Goal: Information Seeking & Learning: Learn about a topic

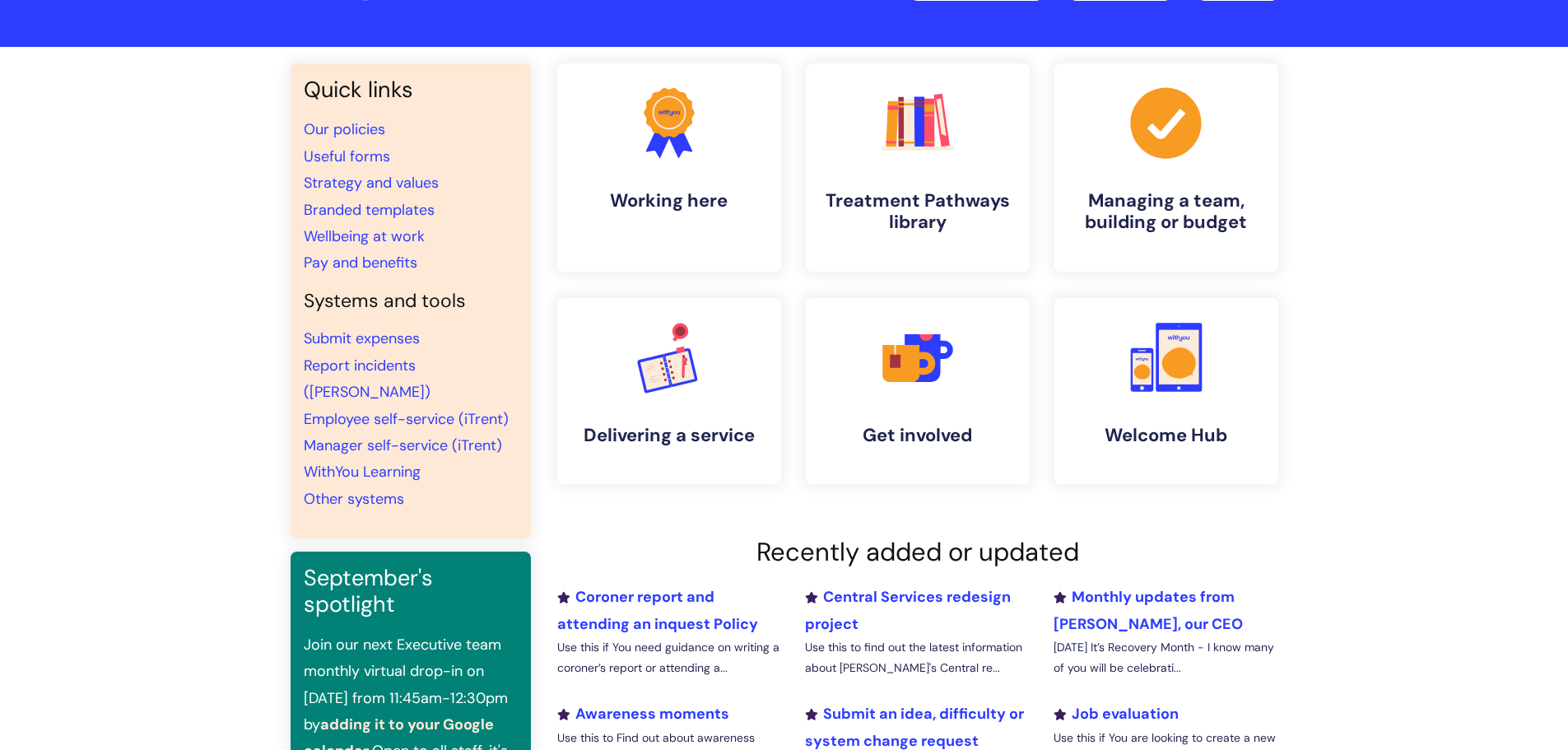
scroll to position [82, 0]
click at [635, 433] on h4 "Delivering a service" at bounding box center [669, 437] width 201 height 23
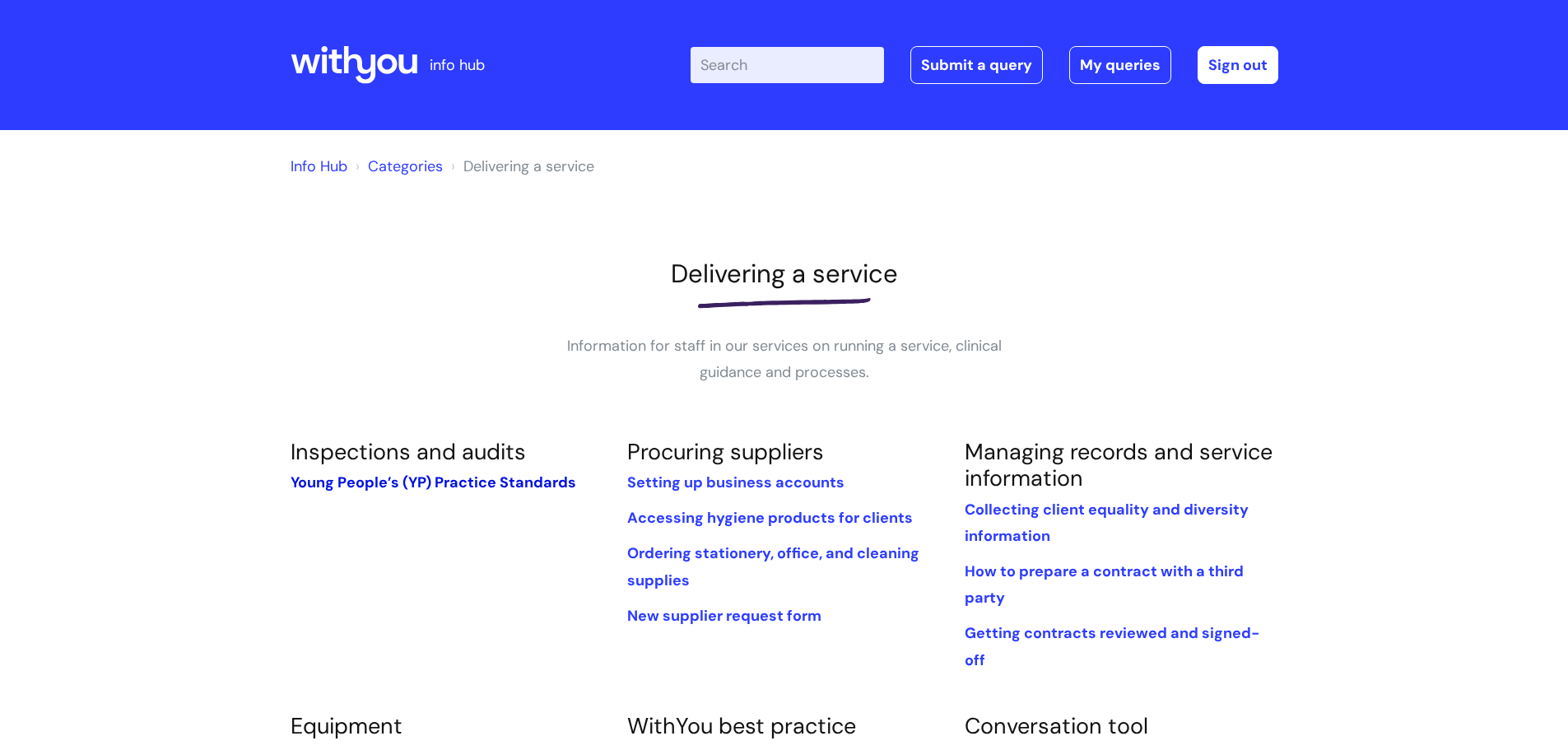
click at [381, 475] on link "Young People’s (YP) Practice Standards" at bounding box center [433, 482] width 286 height 20
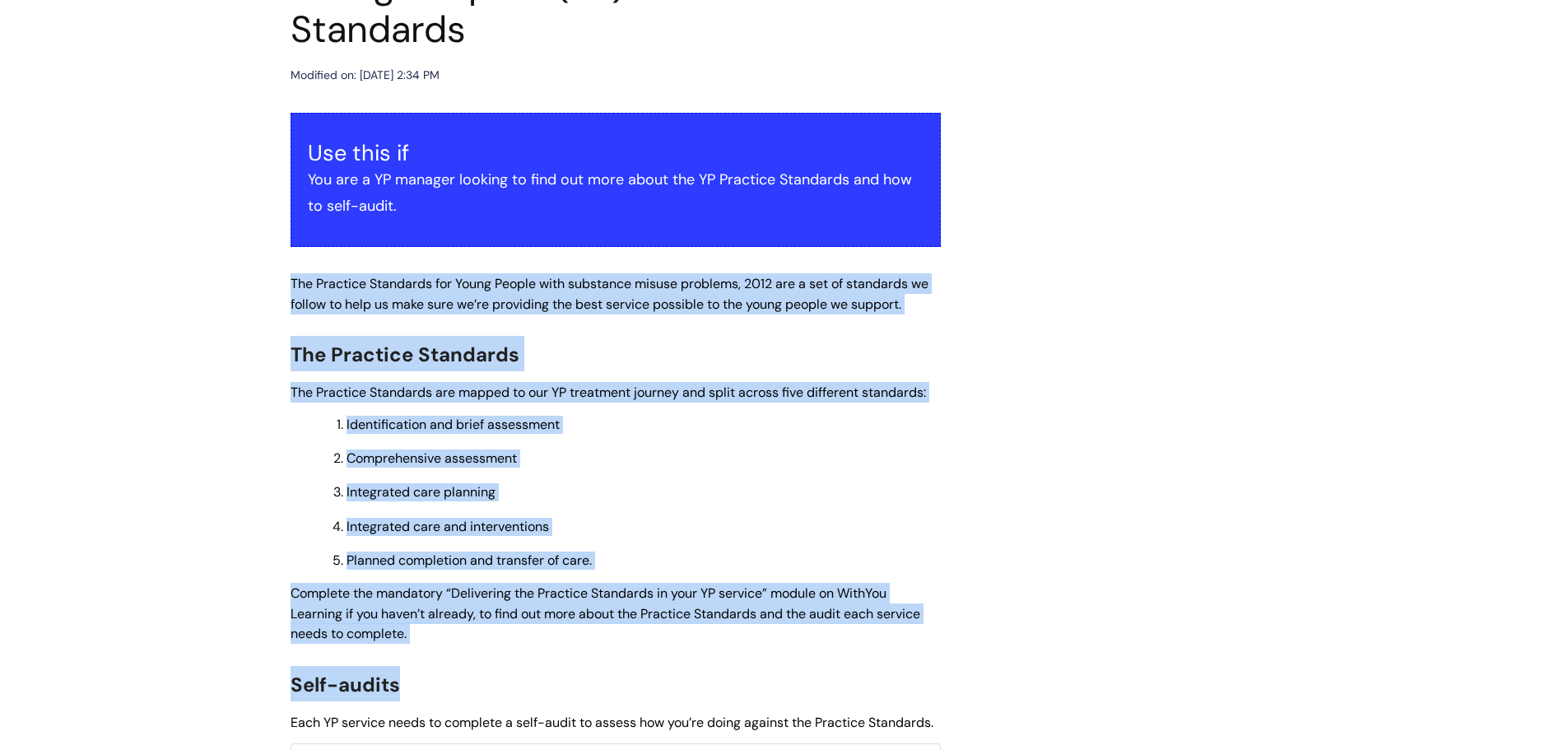
scroll to position [329, 0]
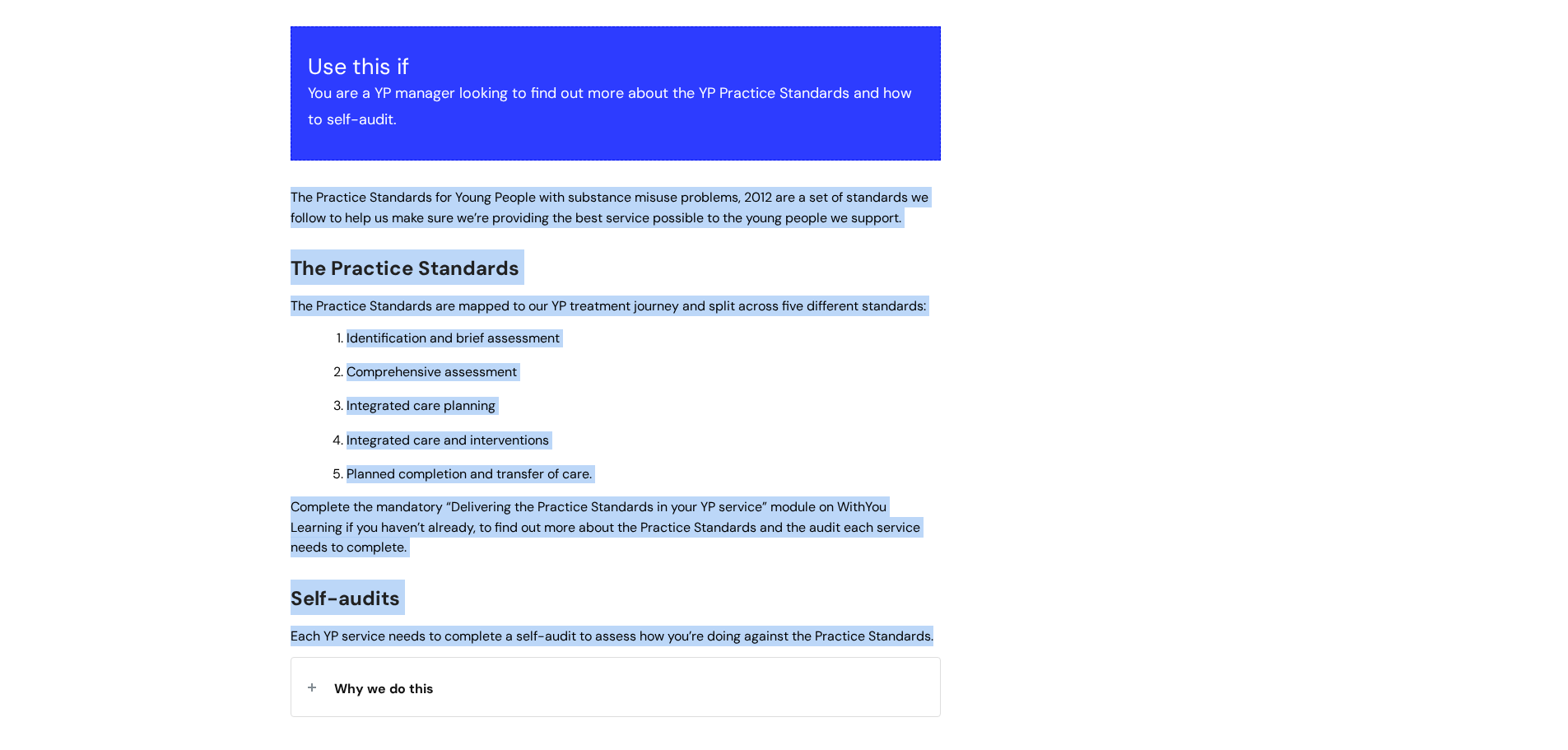
drag, startPoint x: 282, startPoint y: 358, endPoint x: 1014, endPoint y: 641, distance: 784.8
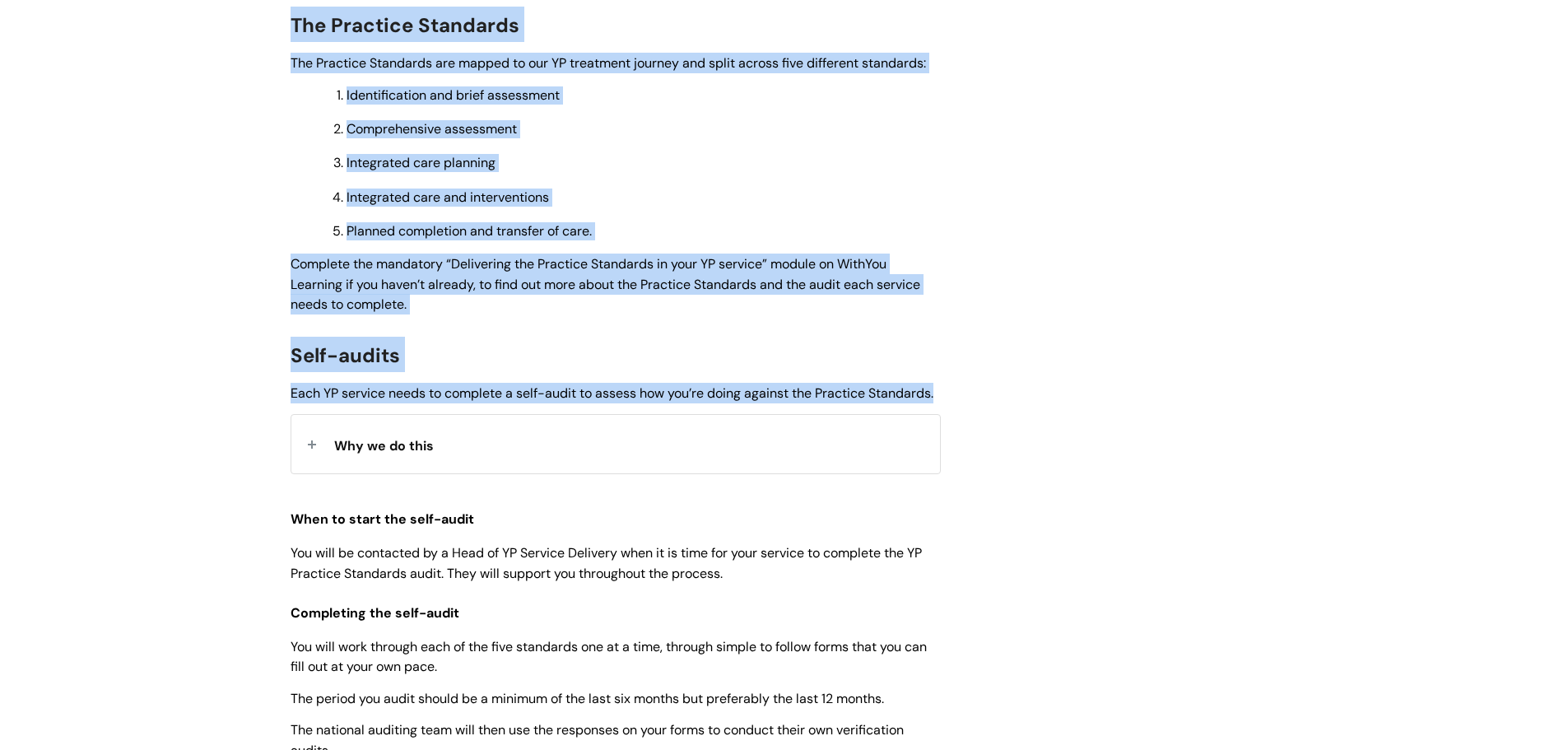
scroll to position [576, 0]
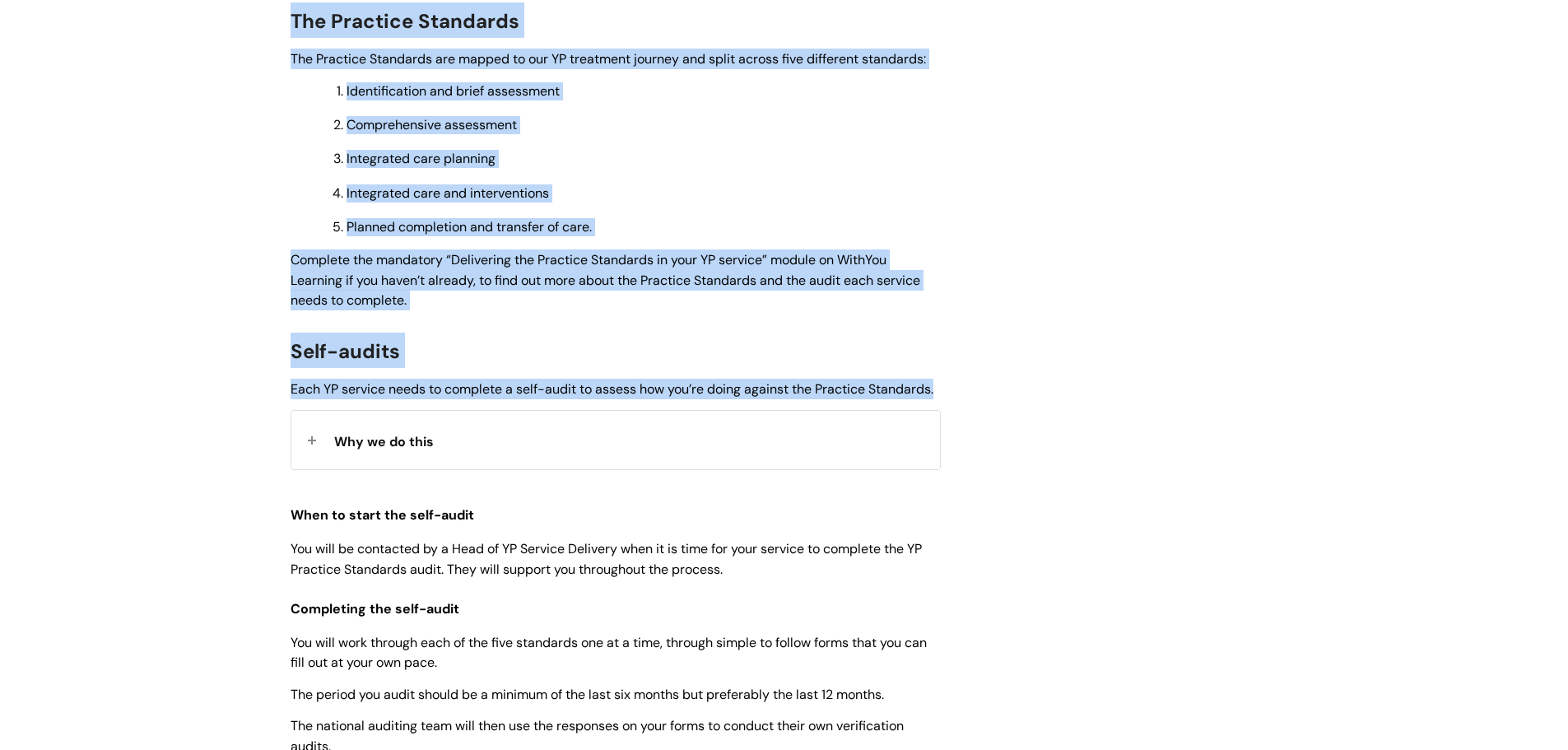
copy div "The Practice Standards for Young People with substance misuse problems, 2012 ar…"
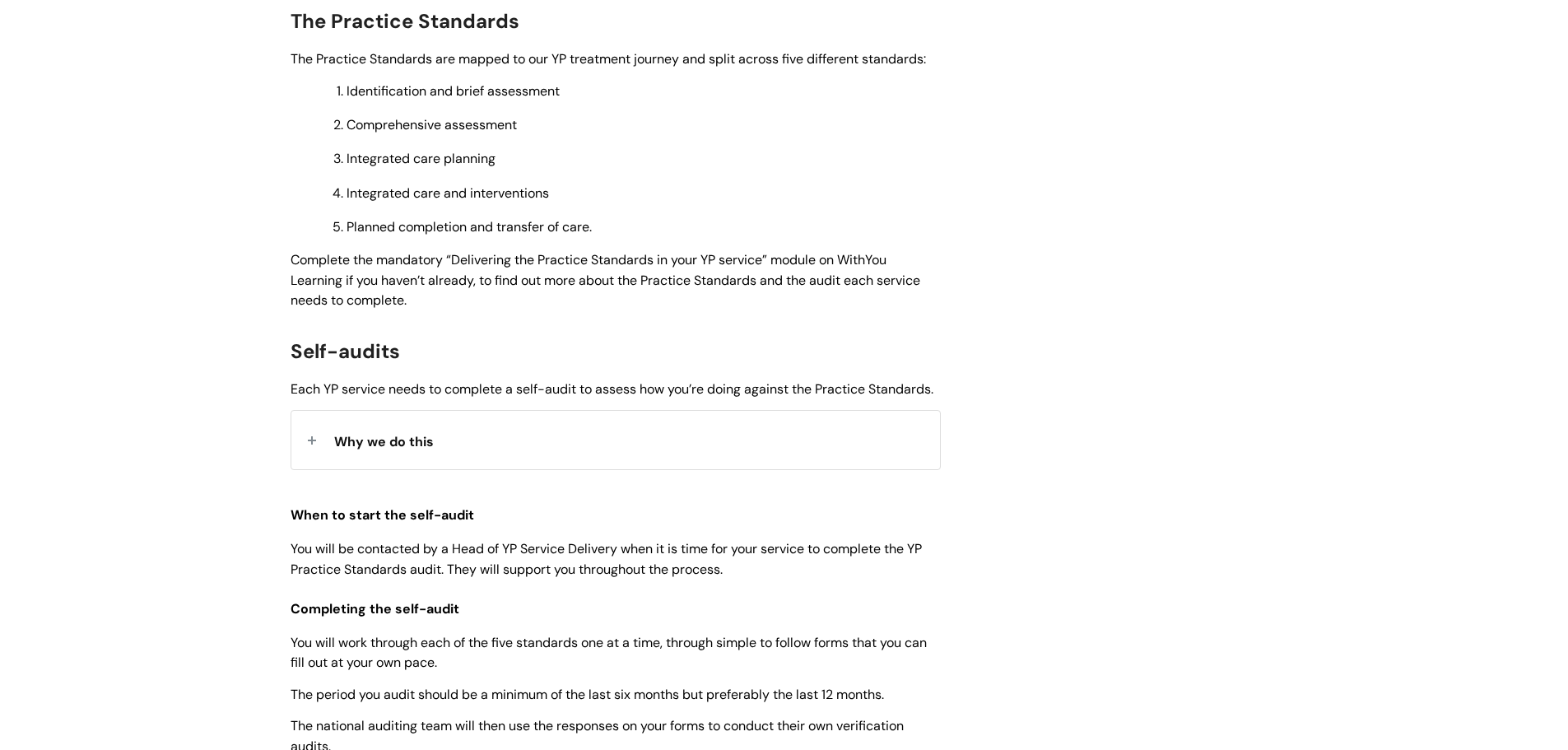
click at [383, 469] on div "Why we do this" at bounding box center [615, 440] width 648 height 58
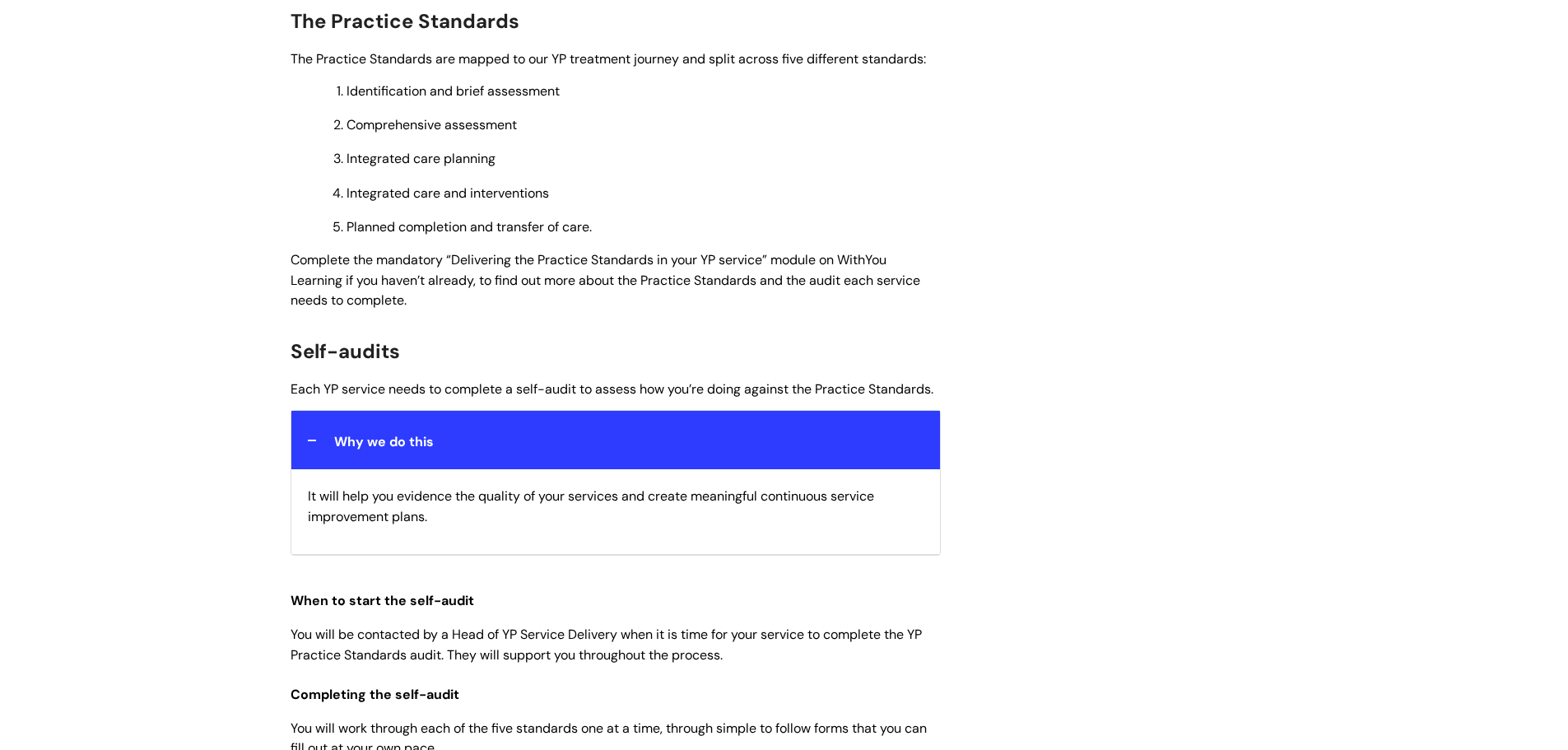
drag, startPoint x: 445, startPoint y: 554, endPoint x: 288, endPoint y: 518, distance: 161.1
copy span "It will help you evidence the quality of your services and create meaningful co…"
